Goal: Information Seeking & Learning: Learn about a topic

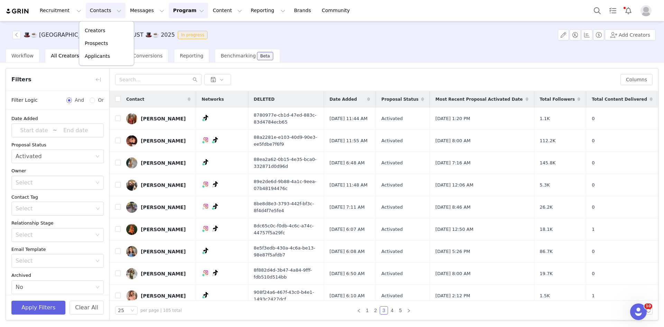
scroll to position [315, 0]
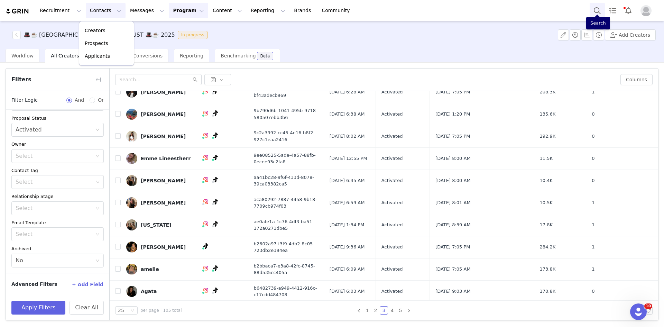
click at [593, 13] on button "Search" at bounding box center [597, 11] width 15 height 16
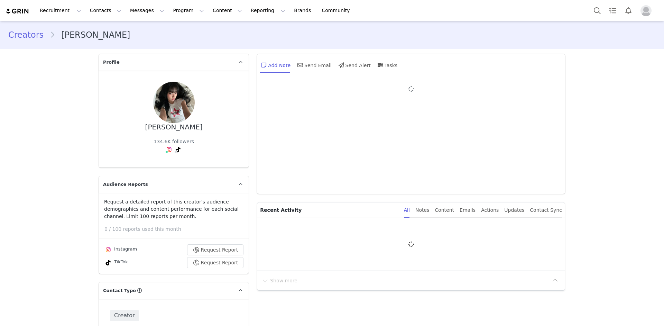
type input "+1 ([GEOGRAPHIC_DATA])"
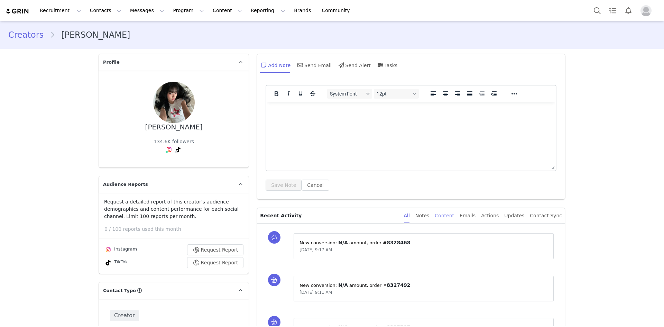
click at [446, 218] on div "All Notes Content Emails Actions Updates Contact Sync" at bounding box center [483, 216] width 158 height 16
click at [446, 218] on div "Content" at bounding box center [444, 216] width 19 height 16
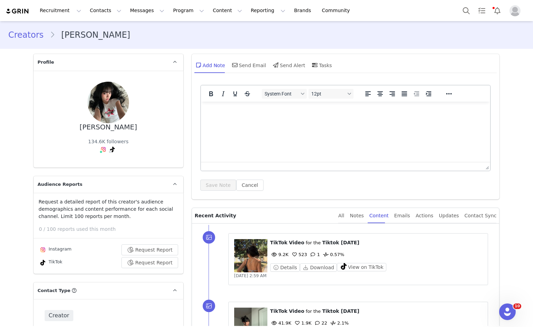
click at [369, 275] on div "Jul 17, 2025, 2:59 AM" at bounding box center [358, 275] width 248 height 7
click at [364, 272] on div "Jul 17, 2025, 2:59 AM" at bounding box center [358, 275] width 248 height 7
click at [364, 272] on div "⁨ TikTok ⁩ ⁨ Video ⁩ for the ⁨ Tiktok June 2025 ⁩ 9.2K 523 1 0.57% Details Down…" at bounding box center [358, 255] width 248 height 33
click at [363, 270] on button "View on TikTok" at bounding box center [361, 267] width 49 height 8
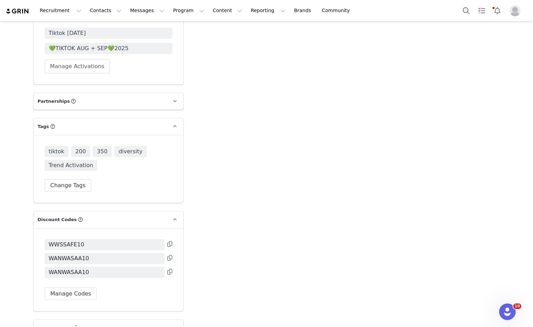
scroll to position [1868, 0]
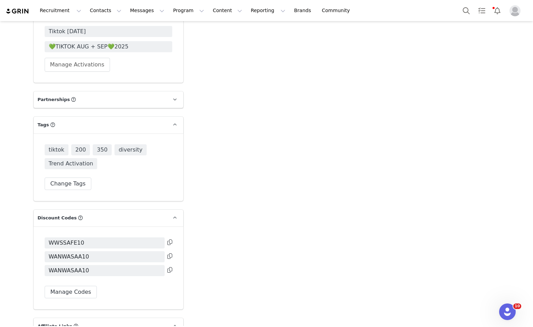
click at [168, 253] on icon at bounding box center [169, 256] width 5 height 6
copy span "Jul"
click at [466, 12] on button "Search" at bounding box center [466, 11] width 15 height 16
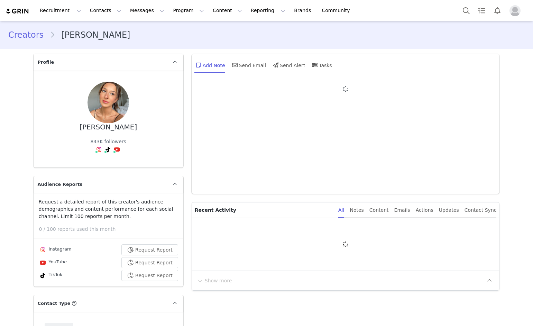
type input "+1 ([GEOGRAPHIC_DATA])"
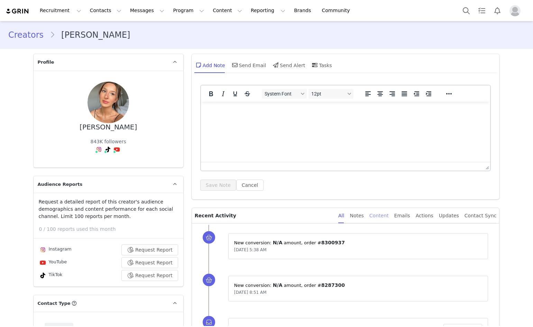
click at [389, 220] on div "Content" at bounding box center [379, 216] width 19 height 16
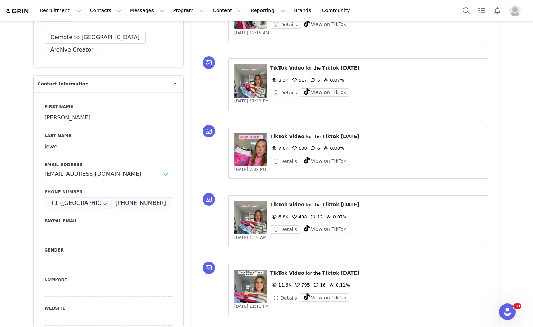
scroll to position [277, 0]
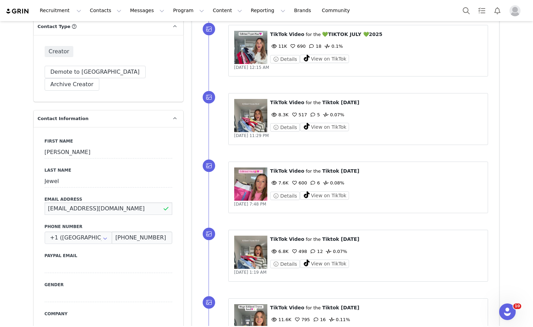
click at [89, 202] on input "sidneyjewelstiktok@gmail.com" at bounding box center [109, 208] width 128 height 12
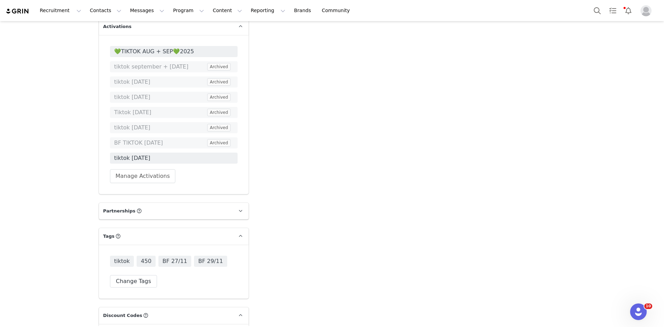
scroll to position [1765, 0]
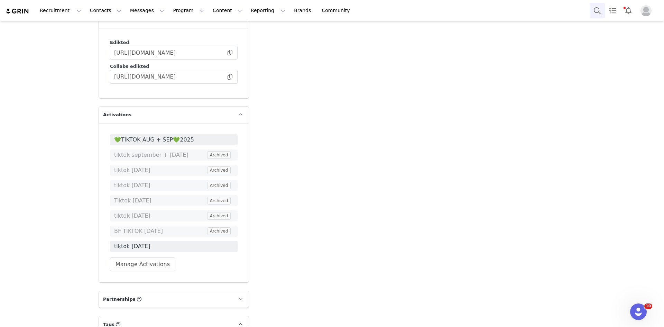
click at [533, 18] on button "Search" at bounding box center [597, 11] width 15 height 16
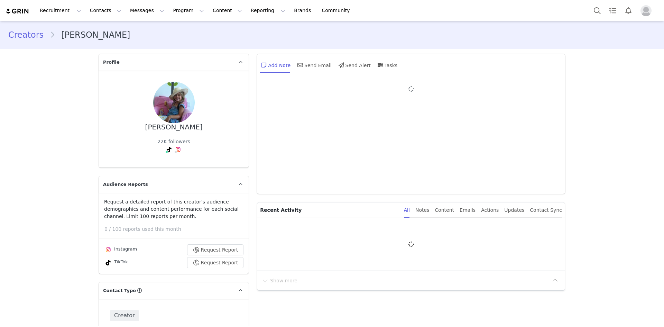
type input "+1 ([GEOGRAPHIC_DATA])"
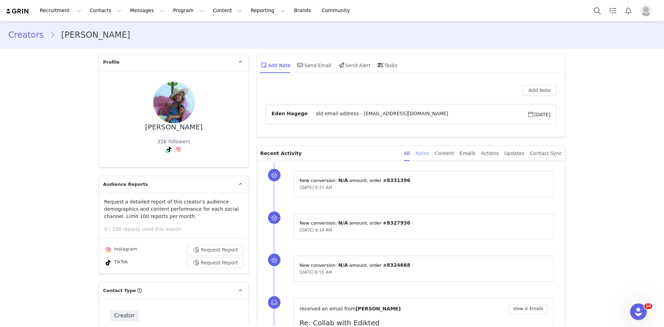
click at [429, 155] on div "Notes" at bounding box center [423, 154] width 14 height 16
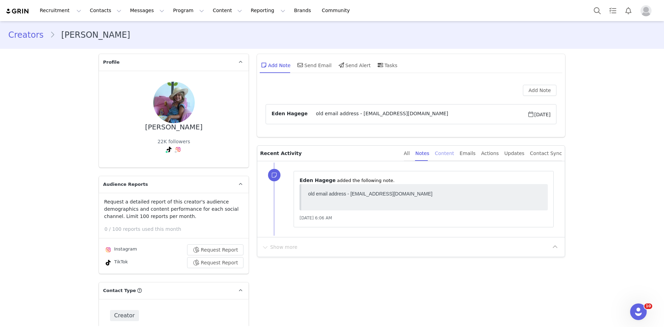
click at [454, 155] on div "Content" at bounding box center [444, 154] width 19 height 16
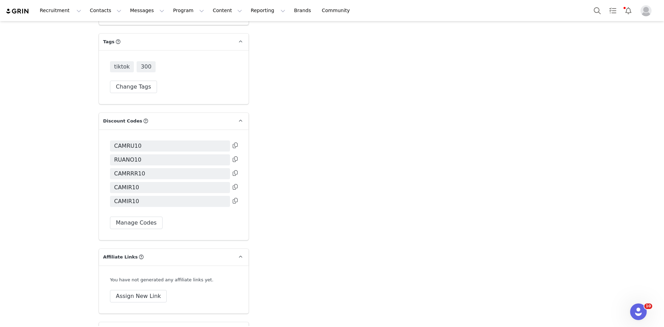
scroll to position [1972, 0]
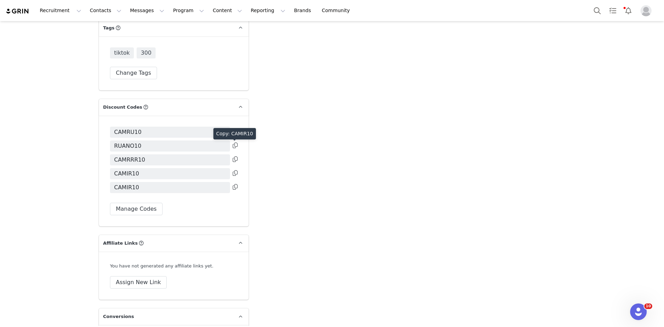
click at [233, 170] on icon at bounding box center [235, 173] width 5 height 6
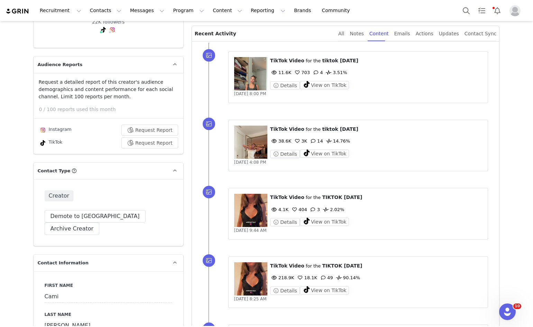
scroll to position [67, 0]
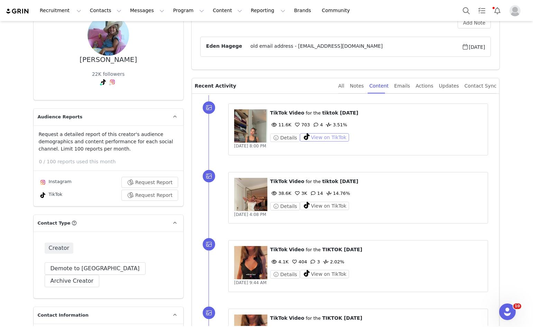
click at [309, 135] on button "View on TikTok" at bounding box center [324, 137] width 49 height 8
click at [300, 207] on button "View on TikTok" at bounding box center [324, 206] width 49 height 8
click at [463, 13] on button "Search" at bounding box center [466, 11] width 15 height 16
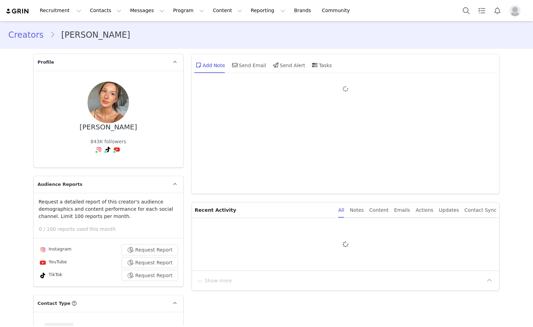
type input "+1 ([GEOGRAPHIC_DATA])"
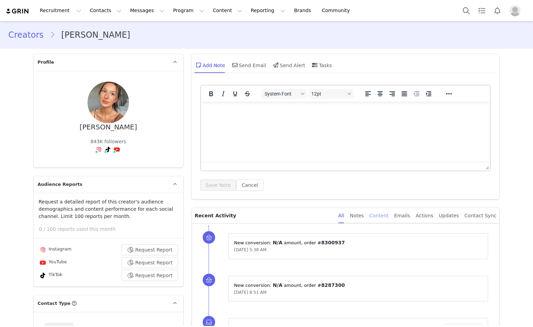
click at [389, 215] on div "Content" at bounding box center [379, 216] width 19 height 16
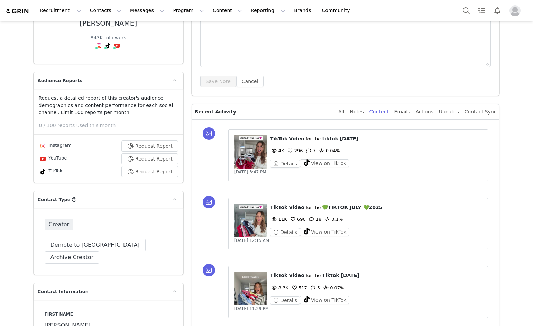
scroll to position [138, 0]
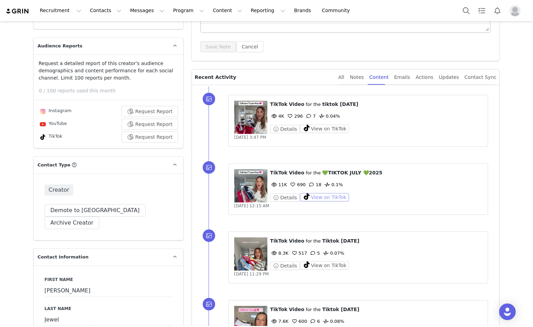
click at [326, 197] on button "View on TikTok" at bounding box center [324, 197] width 49 height 8
click at [308, 125] on button "View on TikTok" at bounding box center [324, 129] width 49 height 8
click at [464, 18] on div "Recruitment Recruitment Creator Search Curated Lists Landing Pages Web Extensio…" at bounding box center [266, 10] width 533 height 21
click at [467, 10] on button "Search" at bounding box center [466, 11] width 15 height 16
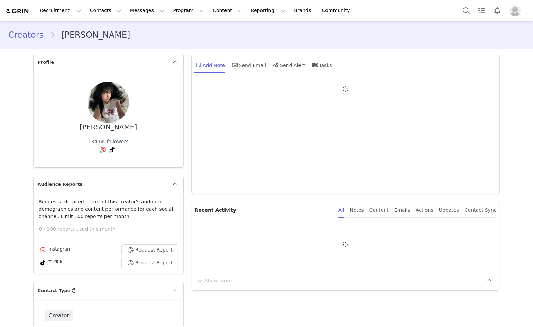
type input "+1 ([GEOGRAPHIC_DATA])"
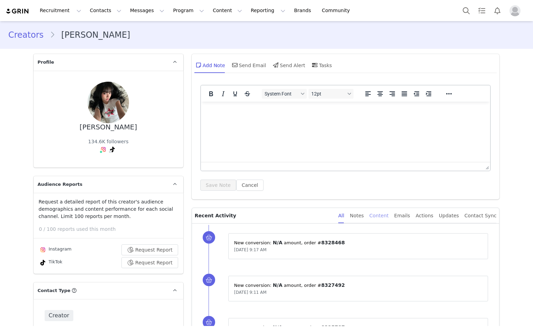
click at [389, 218] on div "Content" at bounding box center [379, 216] width 19 height 16
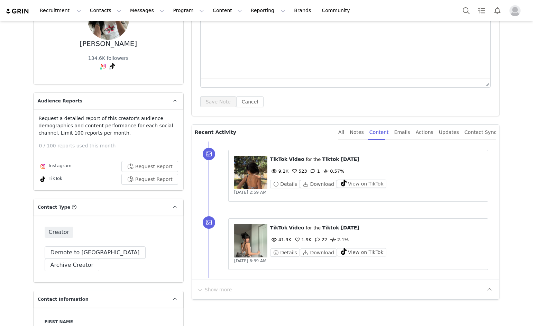
scroll to position [104, 0]
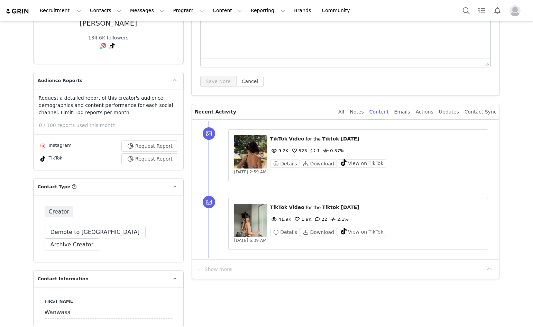
click at [358, 156] on div "⁨ TikTok ⁩ ⁨ Video ⁩ for the ⁨ Tiktok [DATE] ⁩ 9.2K 523 1 0.57% Details Downloa…" at bounding box center [376, 151] width 212 height 33
click at [353, 163] on button "View on TikTok" at bounding box center [361, 163] width 49 height 8
click at [339, 228] on button "View on TikTok" at bounding box center [361, 232] width 49 height 8
click at [463, 8] on button "Search" at bounding box center [466, 11] width 15 height 16
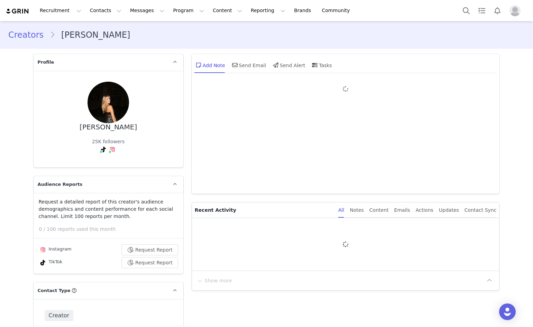
type input "+1 ([GEOGRAPHIC_DATA])"
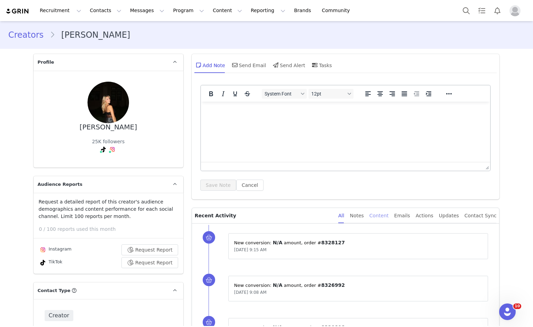
click at [389, 215] on div "Content" at bounding box center [379, 216] width 19 height 16
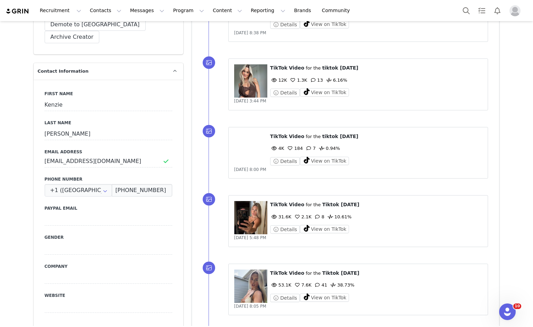
scroll to position [173, 0]
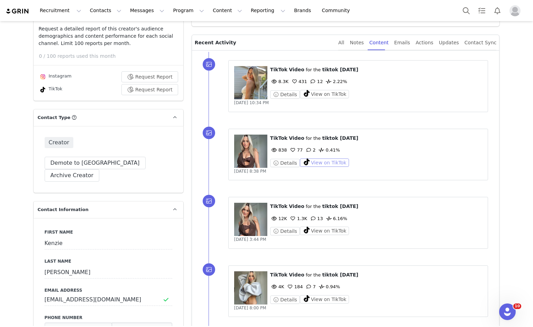
click at [312, 162] on button "View on TikTok" at bounding box center [324, 162] width 49 height 8
click at [328, 92] on button "View on TikTok" at bounding box center [324, 94] width 49 height 8
click at [304, 301] on button "View on TikTok" at bounding box center [324, 299] width 49 height 8
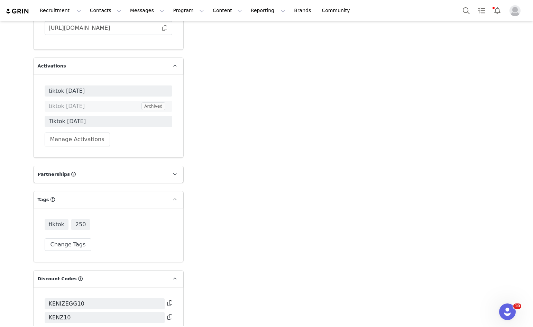
scroll to position [1834, 0]
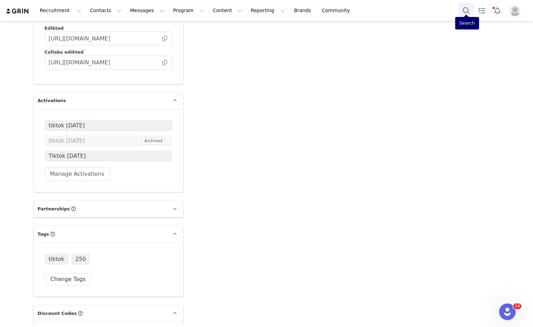
click at [470, 4] on button "Search" at bounding box center [466, 11] width 15 height 16
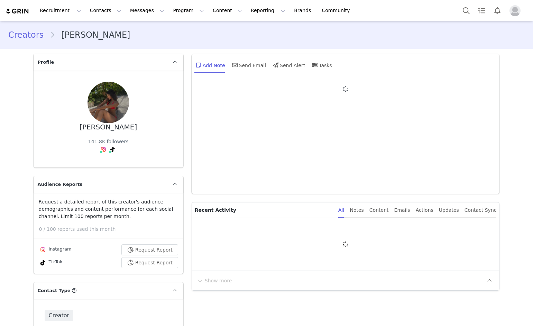
type input "+1 ([GEOGRAPHIC_DATA])"
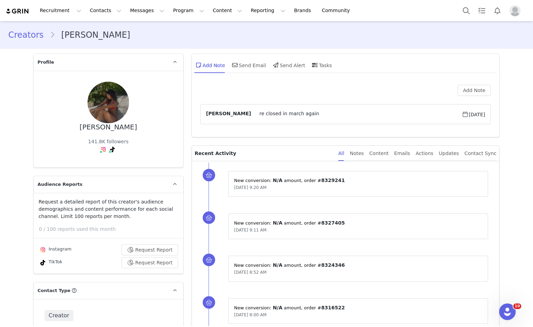
click at [401, 154] on div "All Notes Content Emails Actions Updates Contact Sync" at bounding box center [417, 154] width 158 height 16
click at [389, 154] on div "Content" at bounding box center [379, 154] width 19 height 16
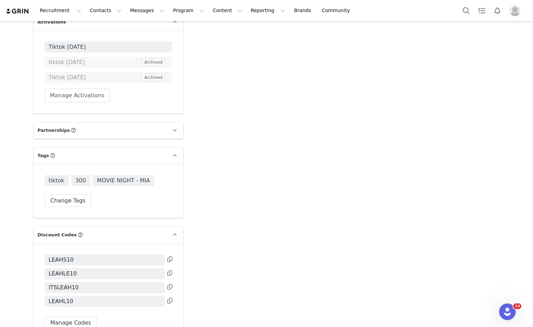
scroll to position [1938, 0]
